Goal: Task Accomplishment & Management: Use online tool/utility

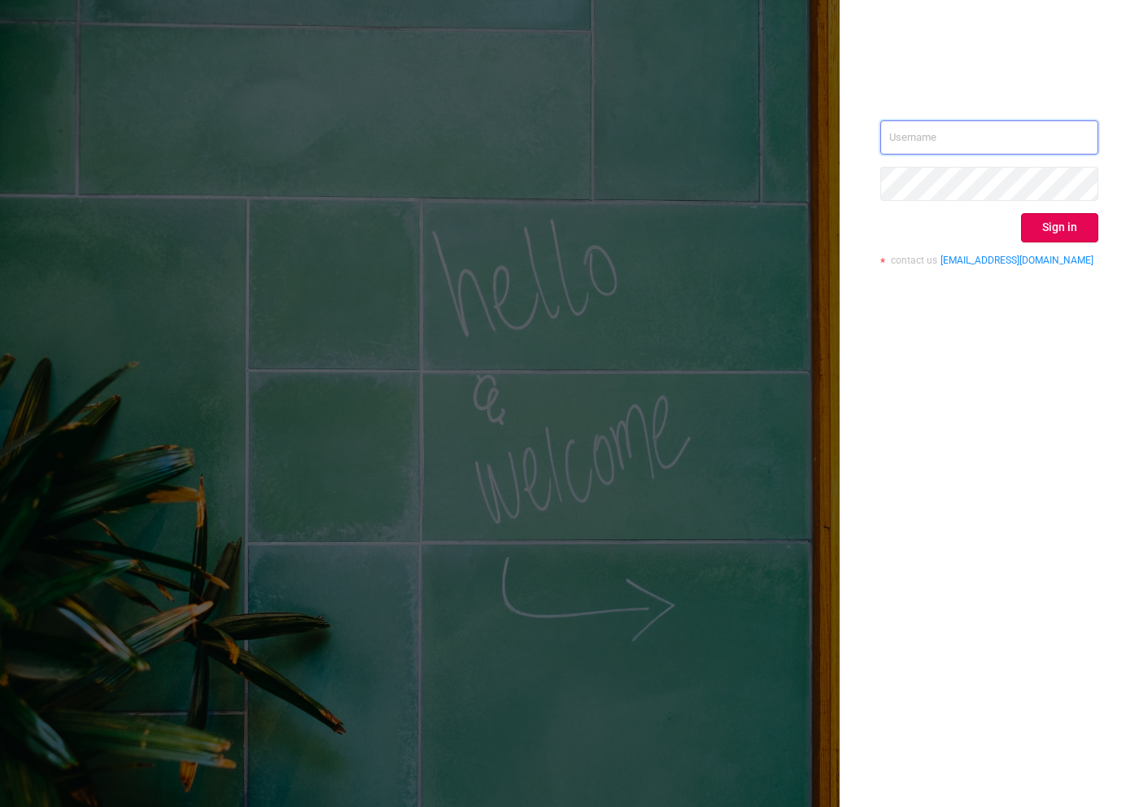
click at [1044, 135] on input "text" at bounding box center [990, 137] width 218 height 34
type input "[EMAIL_ADDRESS][DOMAIN_NAME]"
click at [1055, 226] on button "Sign in" at bounding box center [1059, 227] width 77 height 29
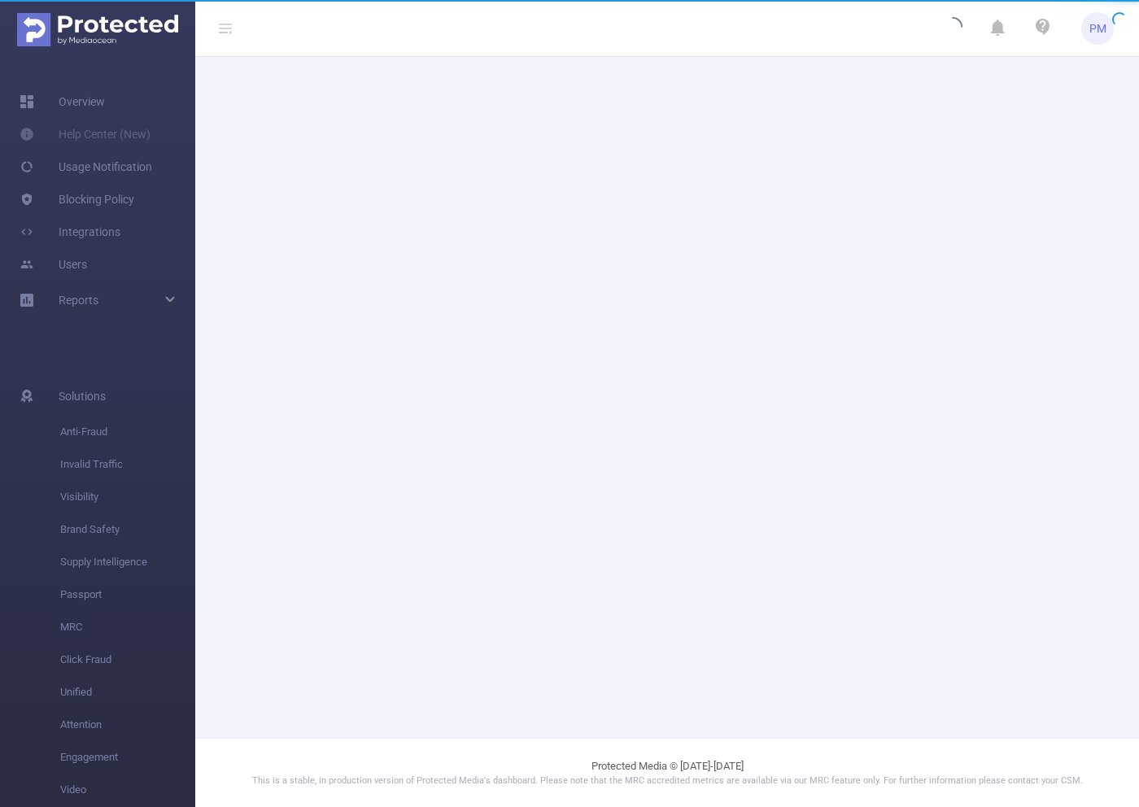
click at [418, 453] on main at bounding box center [667, 369] width 944 height 738
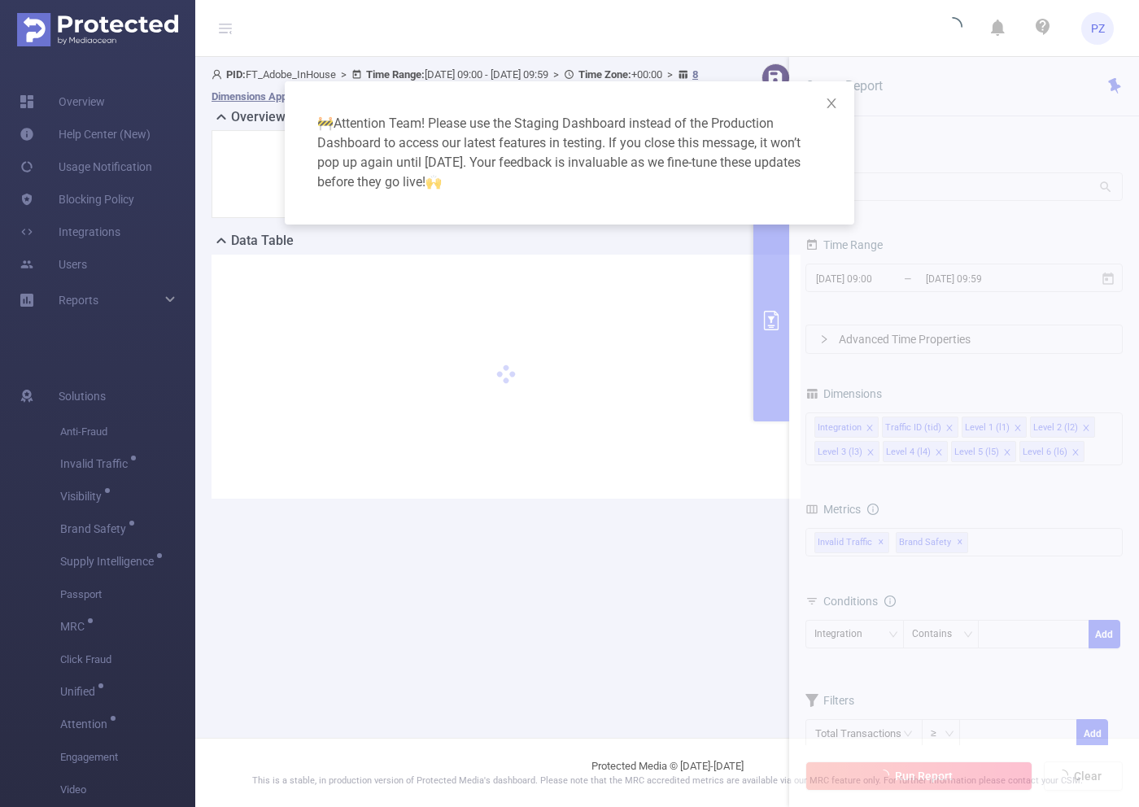
click at [667, 335] on div "🚧 Attention Team! Please use the Staging Dashboard instead of the Production Da…" at bounding box center [569, 403] width 1139 height 807
